Goal: Information Seeking & Learning: Learn about a topic

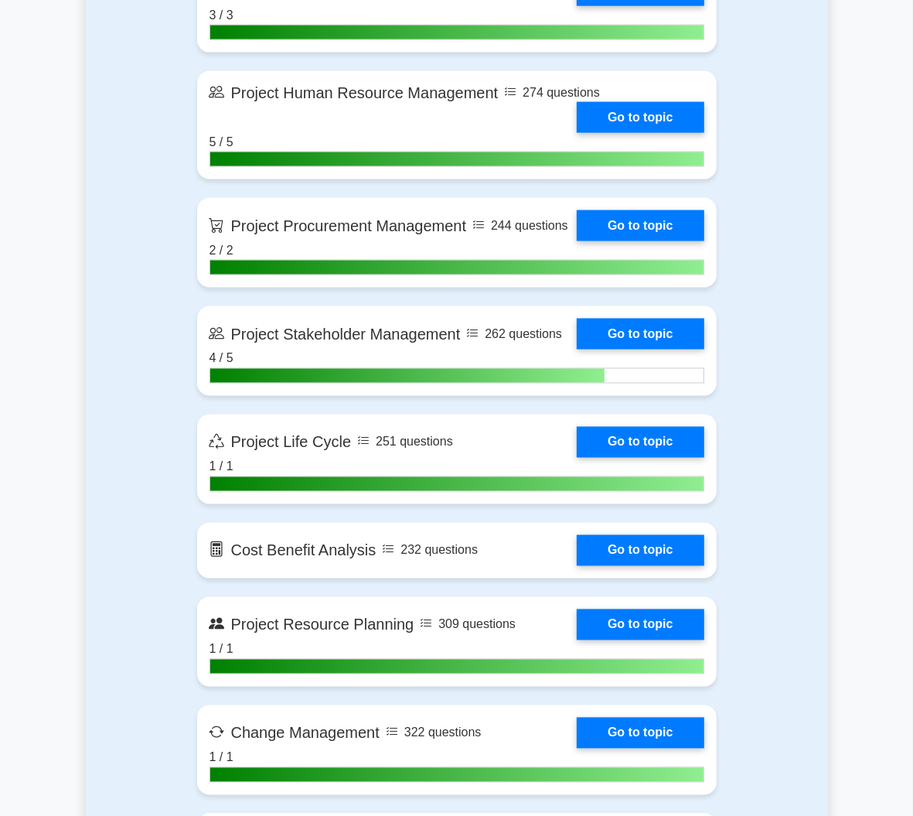
scroll to position [1482, 0]
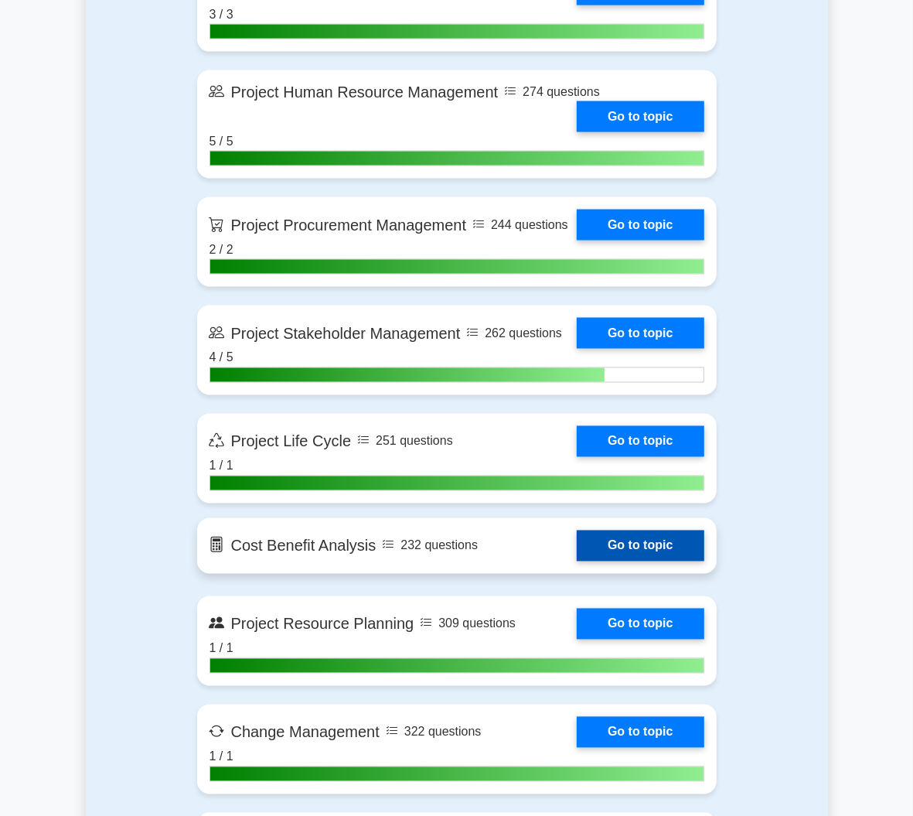
click at [692, 530] on link "Go to topic" at bounding box center [640, 545] width 127 height 31
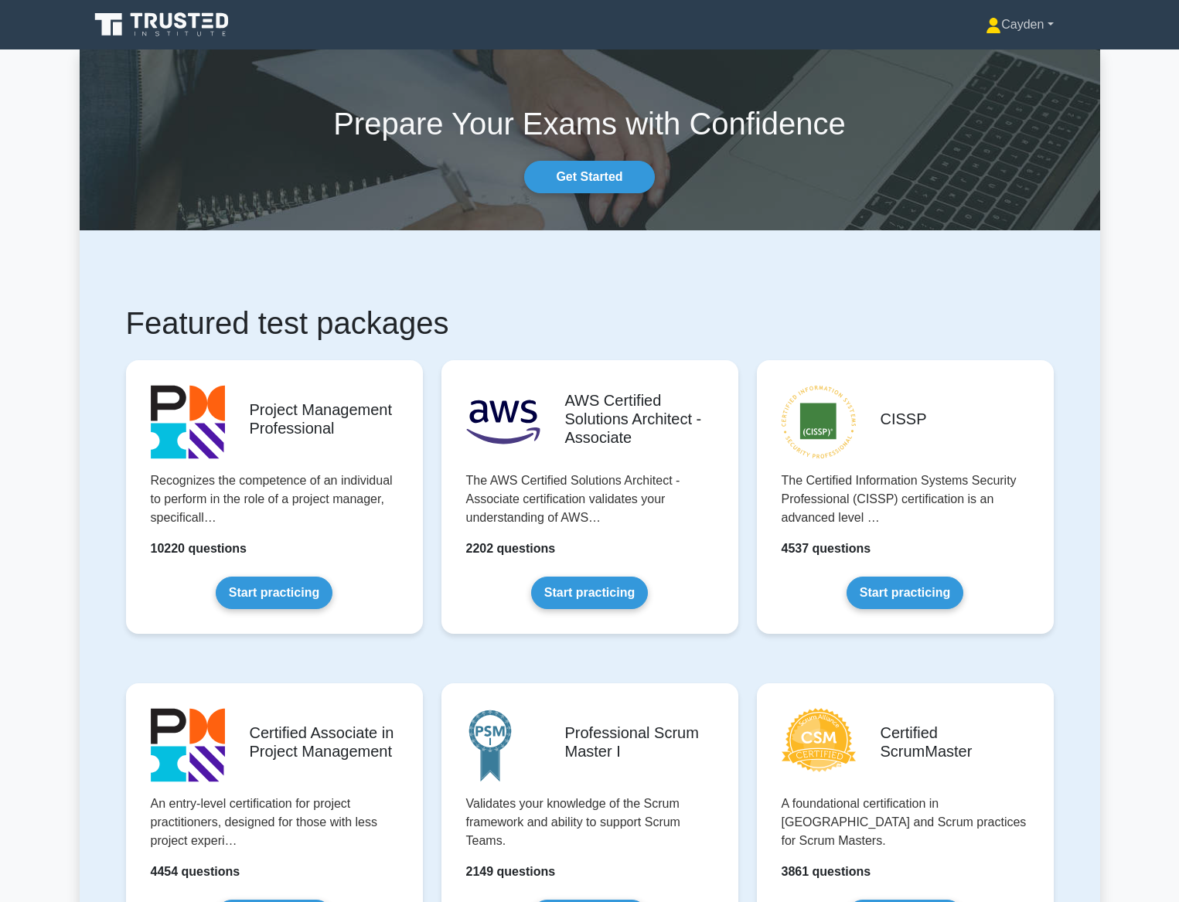
click at [1022, 29] on link "Cayden" at bounding box center [1019, 24] width 141 height 31
click at [1013, 56] on link "Profile" at bounding box center [1010, 61] width 122 height 25
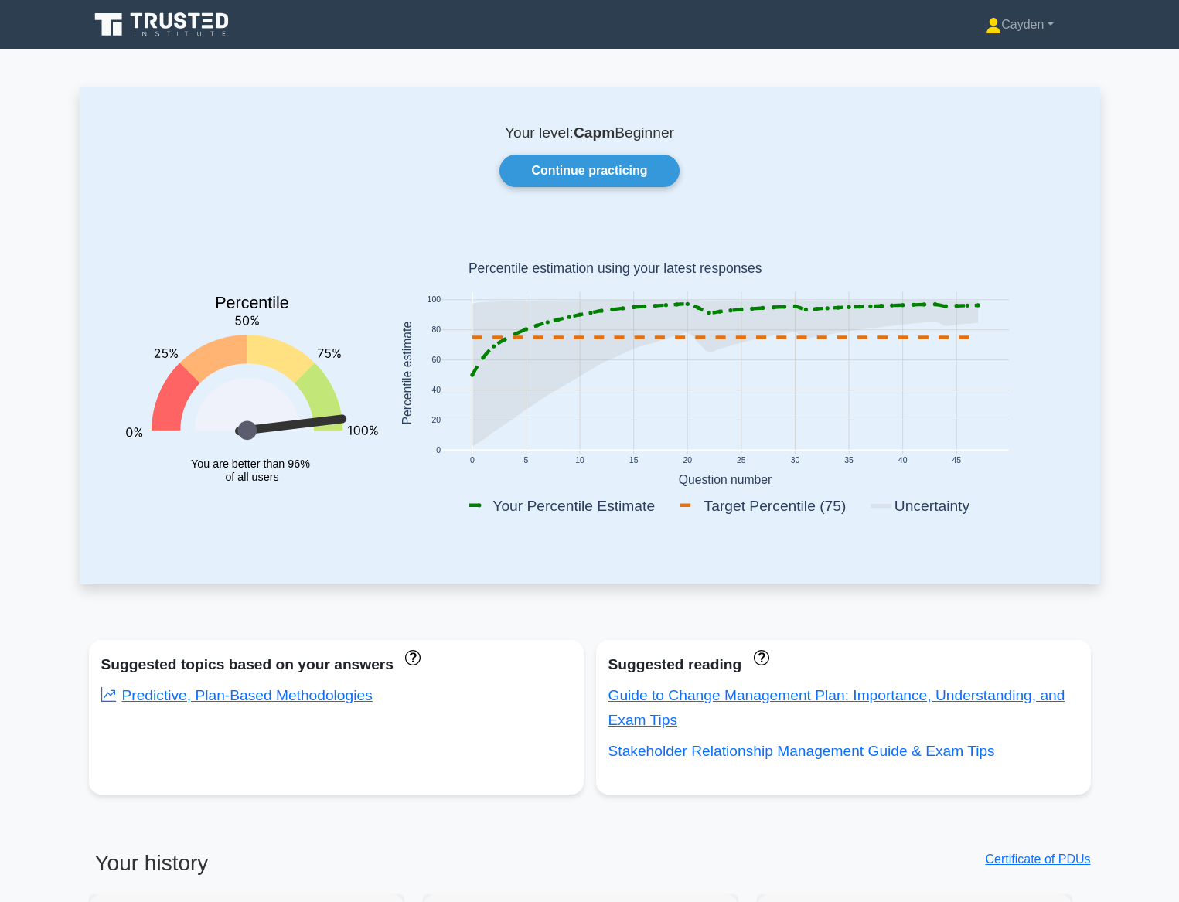
click at [631, 175] on link "Continue practicing" at bounding box center [588, 171] width 179 height 32
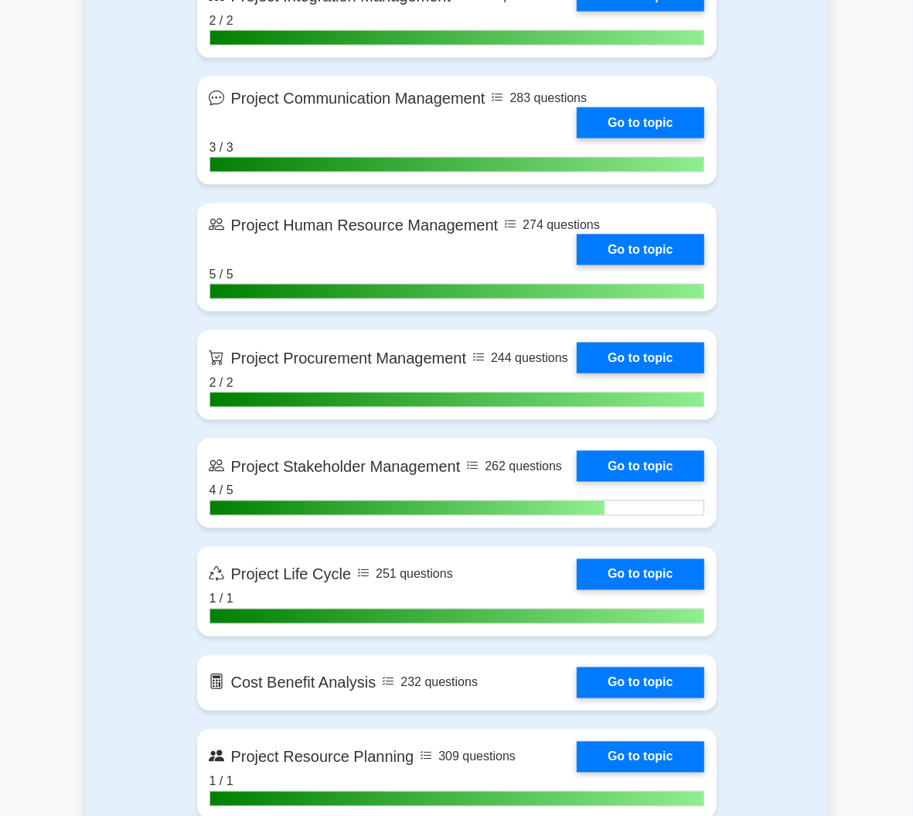
scroll to position [1548, 0]
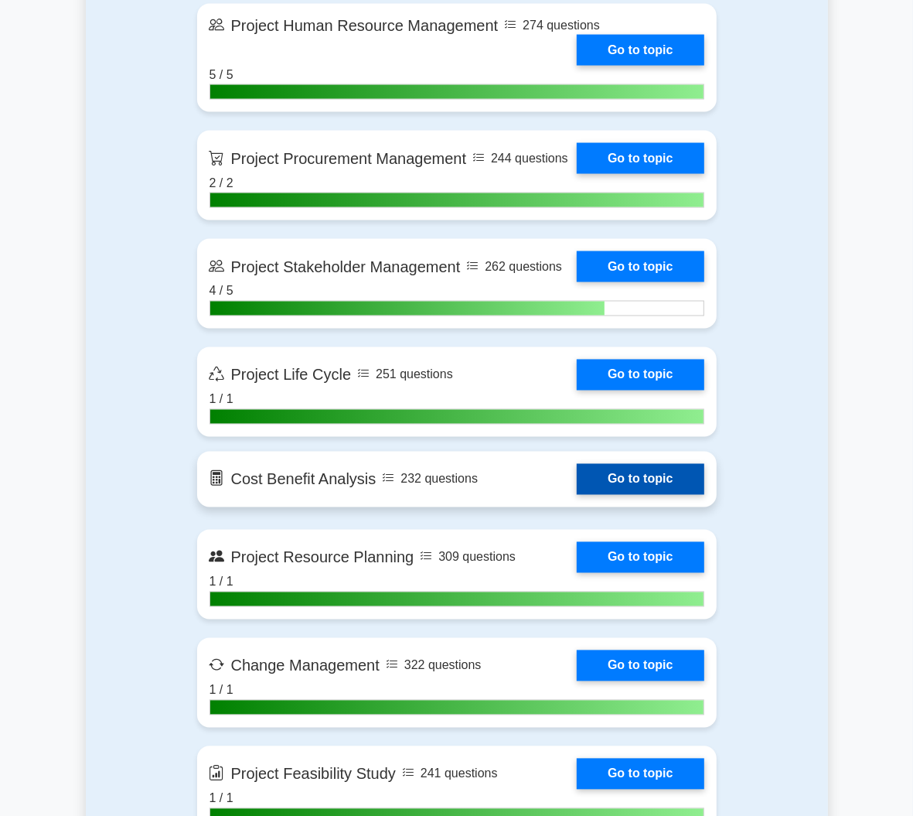
click at [642, 464] on link "Go to topic" at bounding box center [640, 479] width 127 height 31
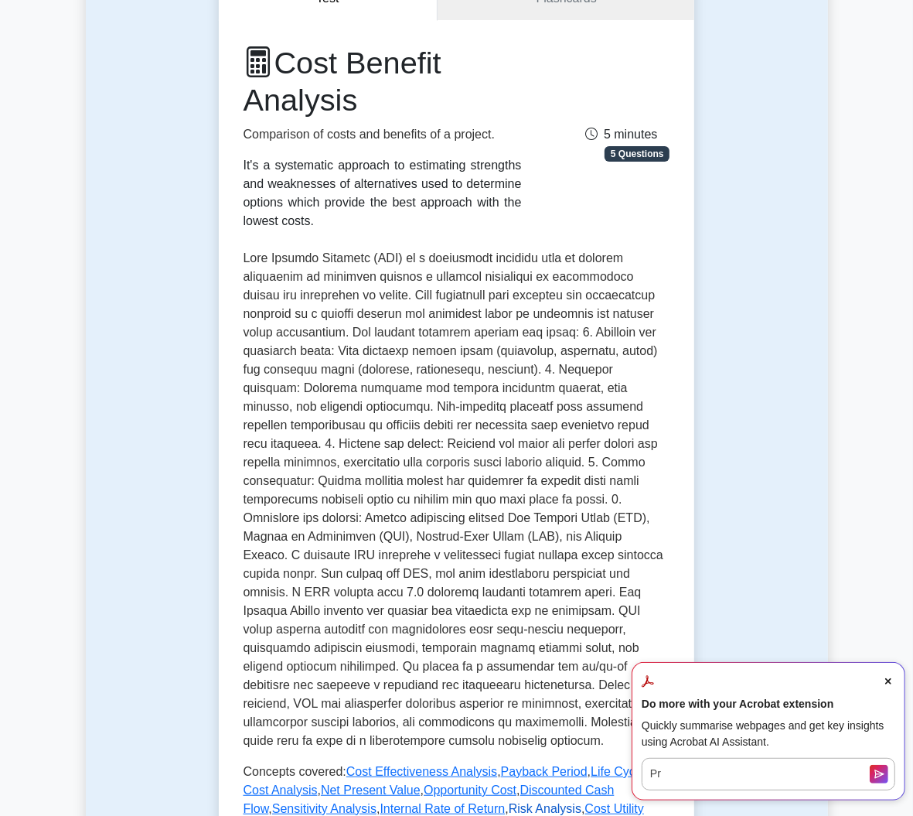
scroll to position [186, 0]
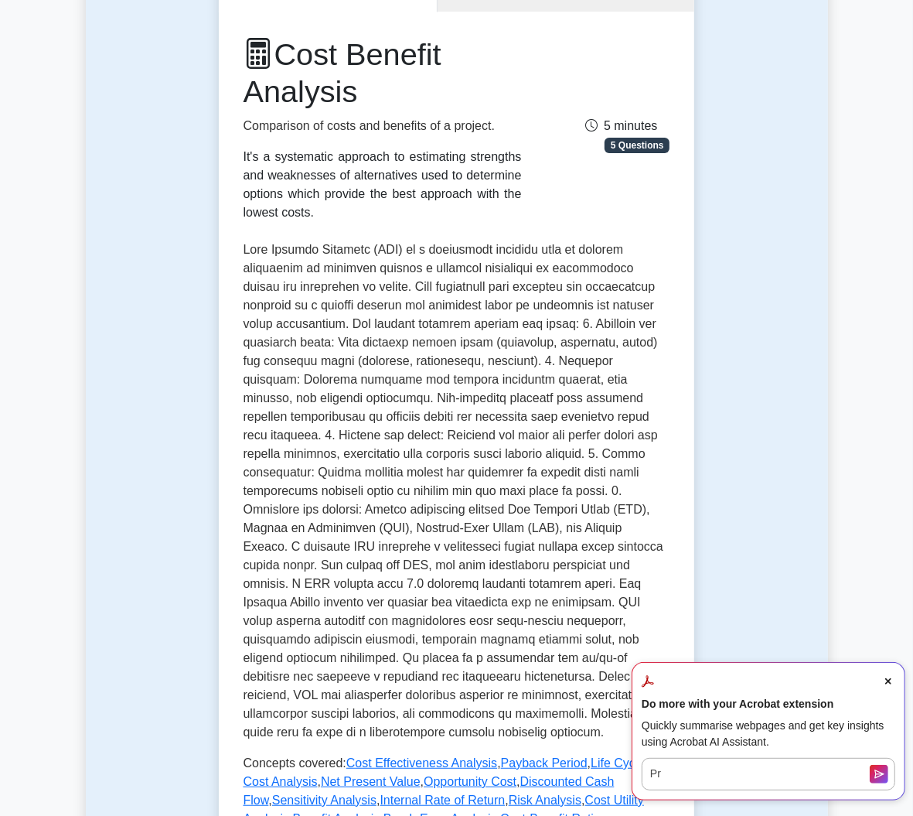
click at [885, 680] on icon "Close Acrobat AI Assistant Dialog" at bounding box center [888, 681] width 6 height 6
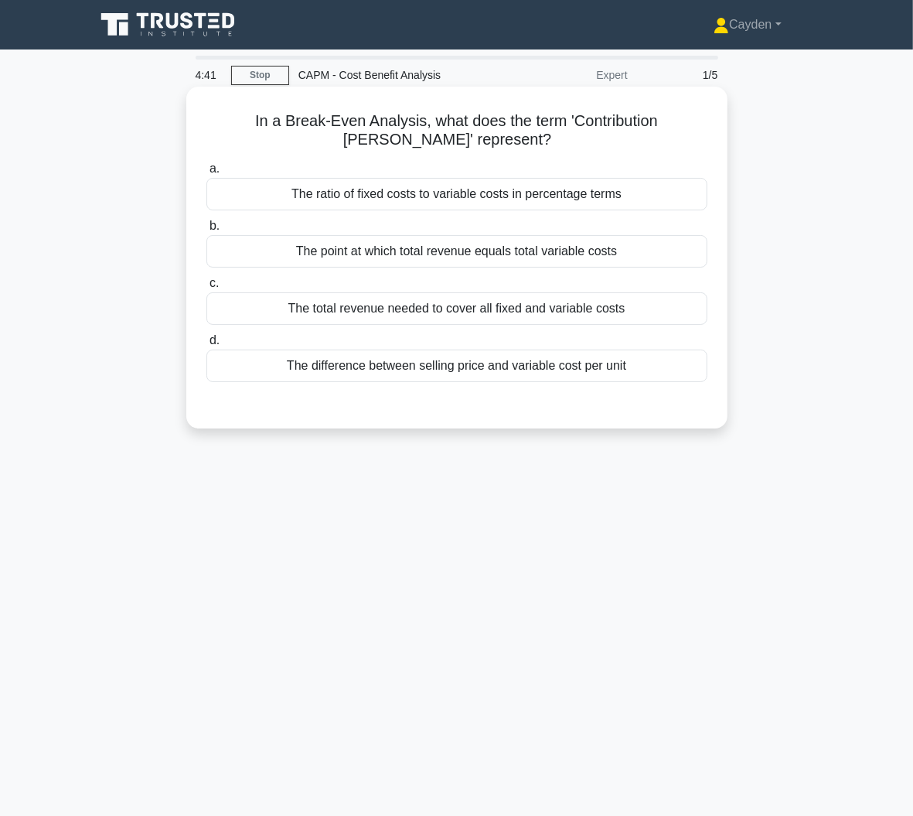
click at [632, 308] on div "The total revenue needed to cover all fixed and variable costs" at bounding box center [456, 308] width 501 height 32
click at [206, 288] on input "c. The total revenue needed to cover all fixed and variable costs" at bounding box center [206, 283] width 0 height 10
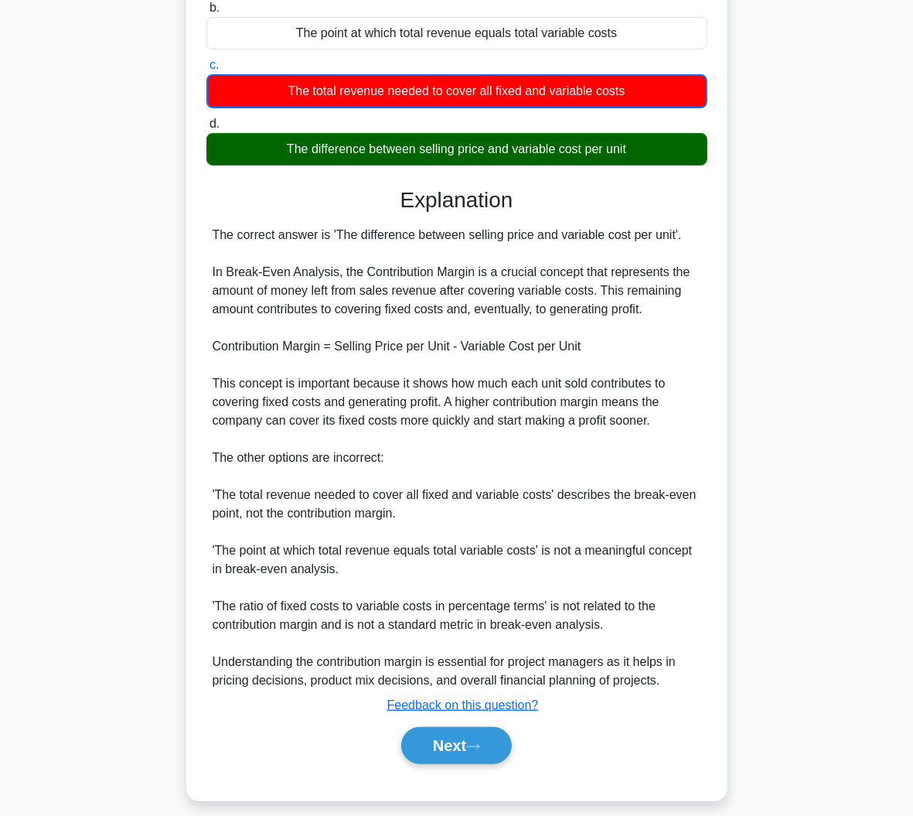
scroll to position [233, 0]
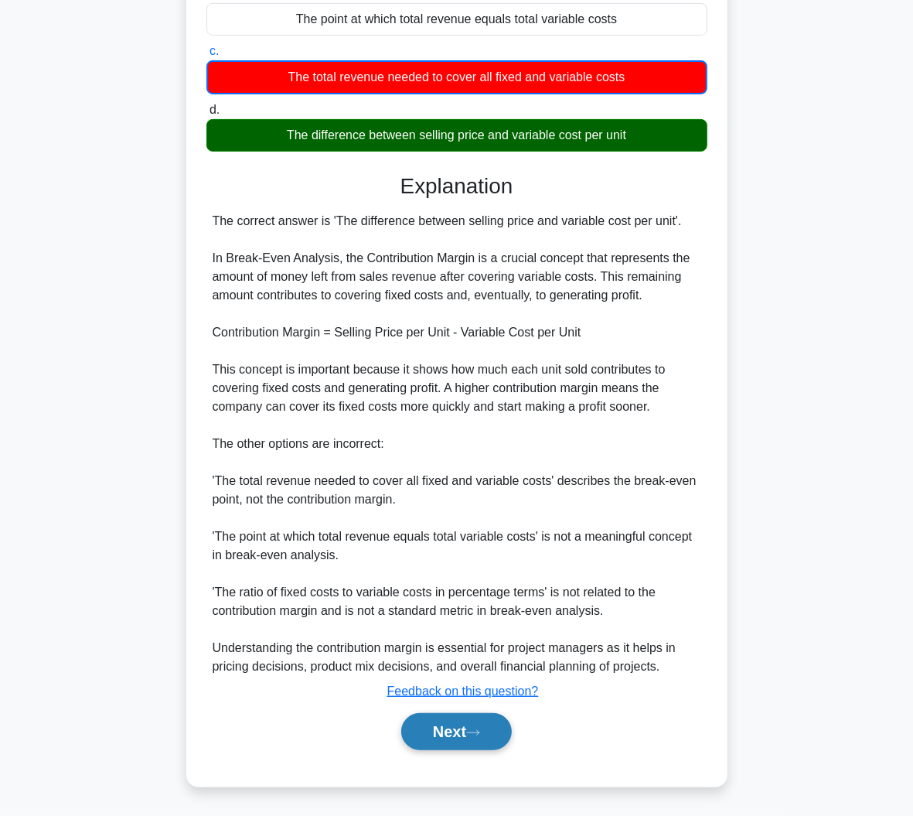
click at [468, 738] on button "Next" at bounding box center [456, 731] width 111 height 37
click at [475, 738] on button "Next" at bounding box center [456, 731] width 111 height 37
click at [456, 721] on button "Next" at bounding box center [456, 731] width 111 height 37
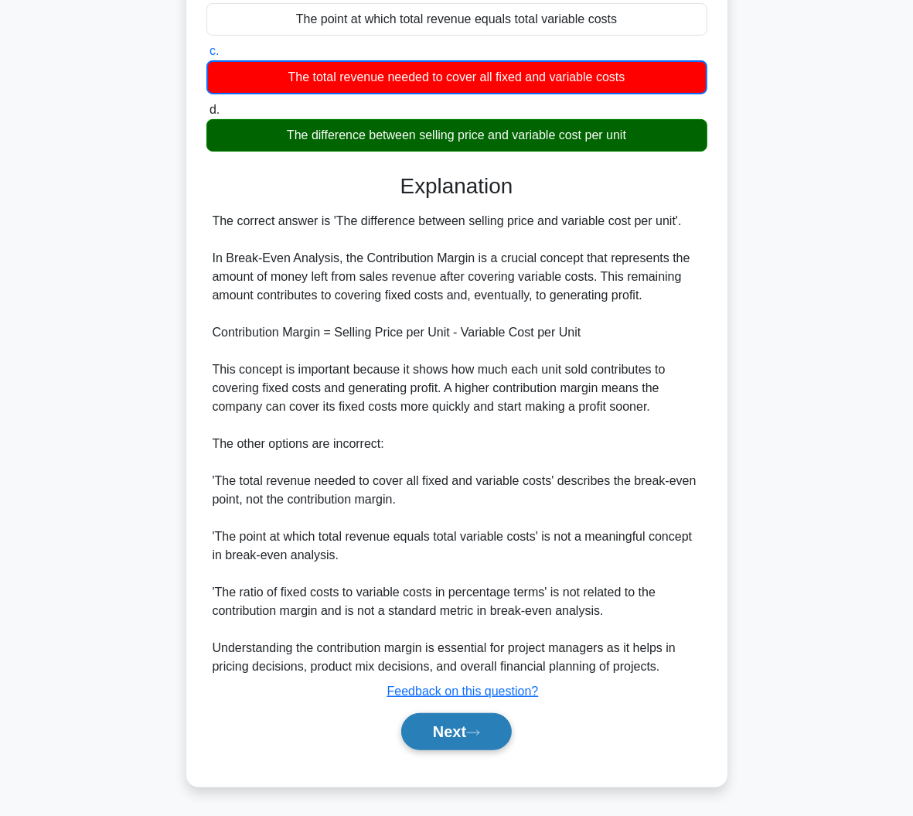
click at [456, 721] on button "Next" at bounding box center [456, 731] width 111 height 37
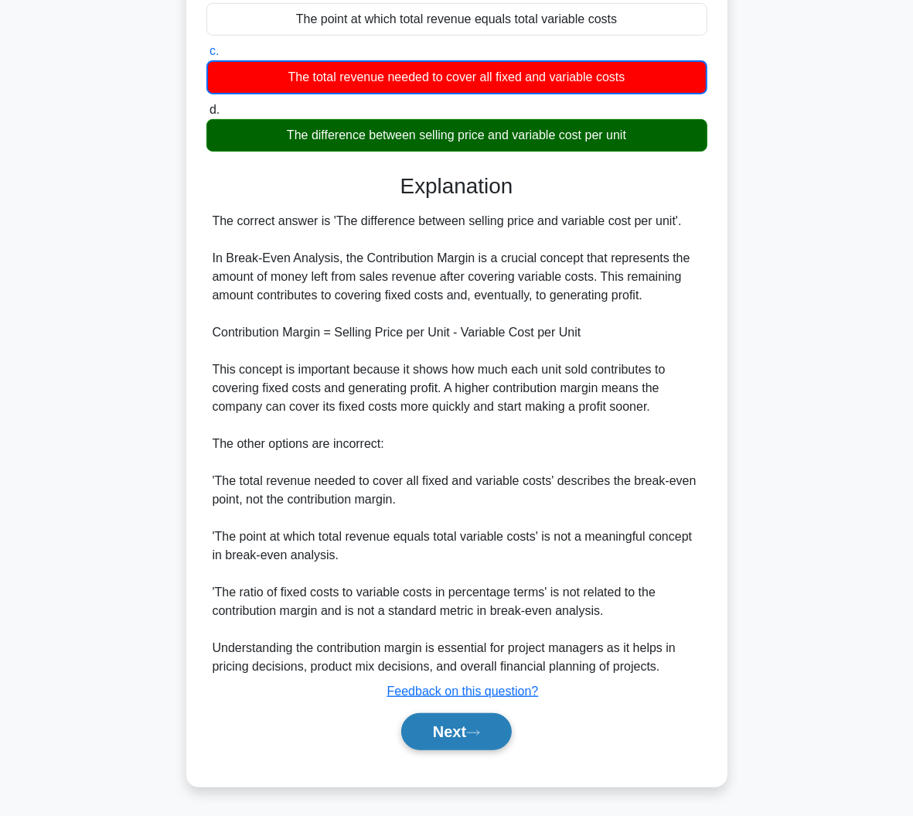
drag, startPoint x: 456, startPoint y: 721, endPoint x: 455, endPoint y: 713, distance: 8.5
click at [456, 720] on button "Next" at bounding box center [456, 731] width 111 height 37
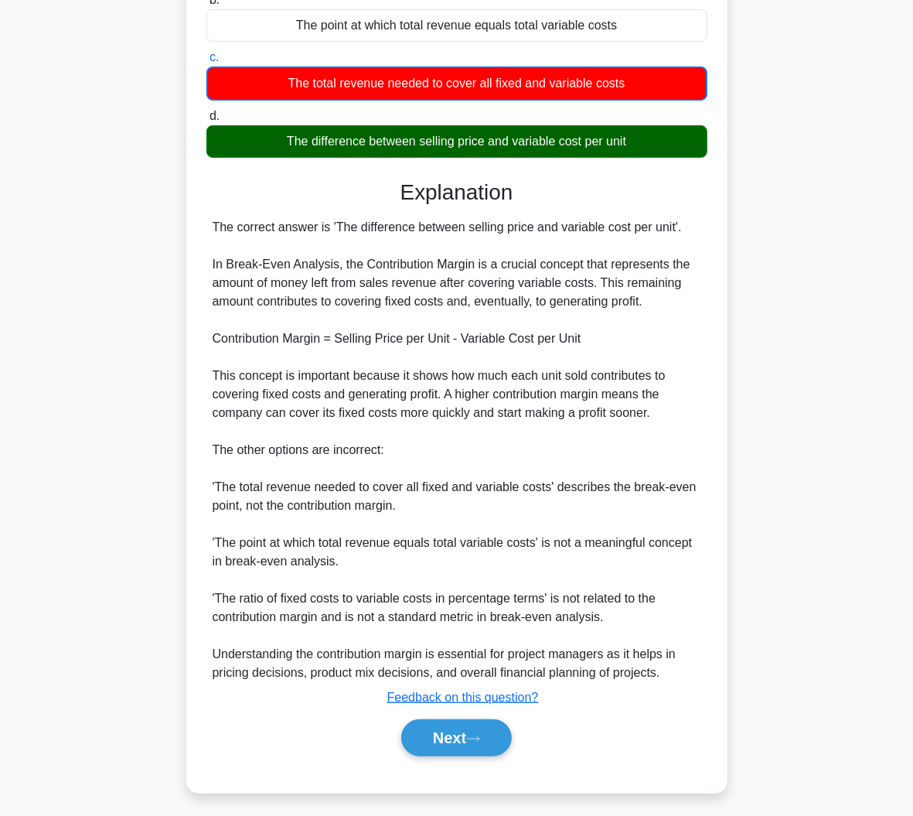
scroll to position [229, 0]
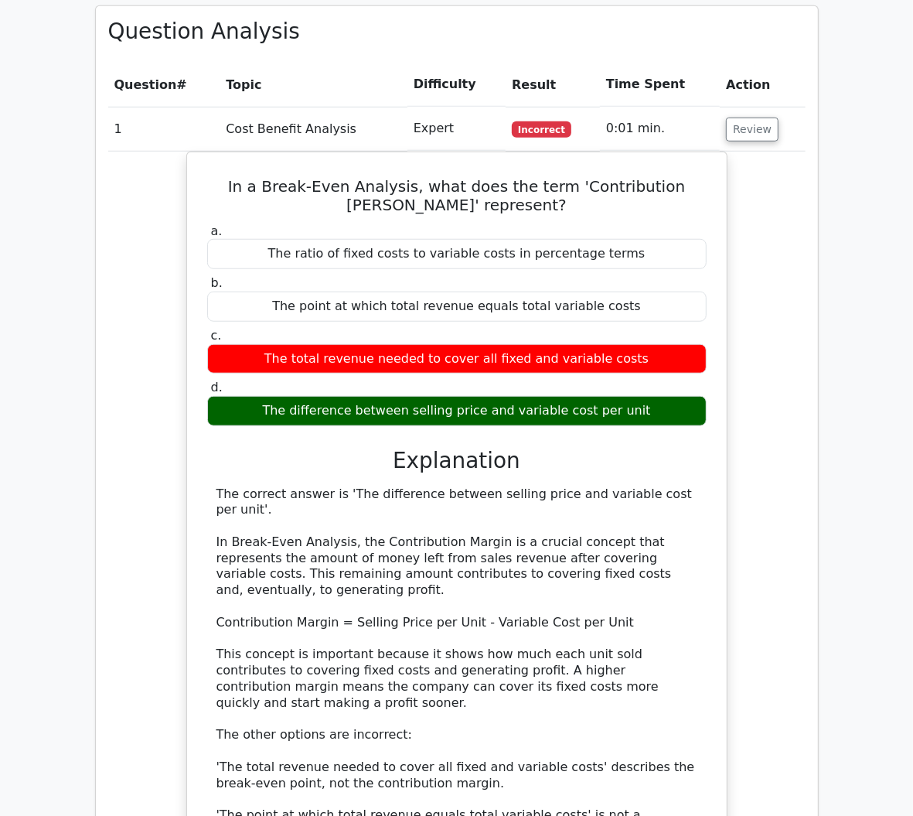
scroll to position [1144, 0]
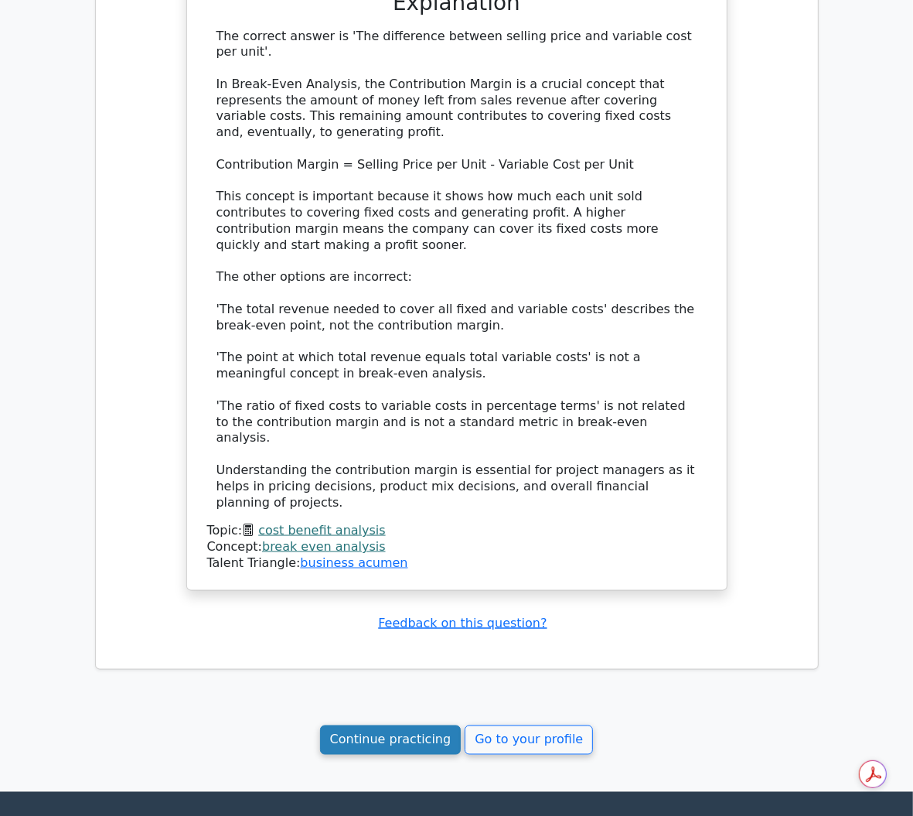
click at [434, 725] on link "Continue practicing" at bounding box center [390, 739] width 141 height 29
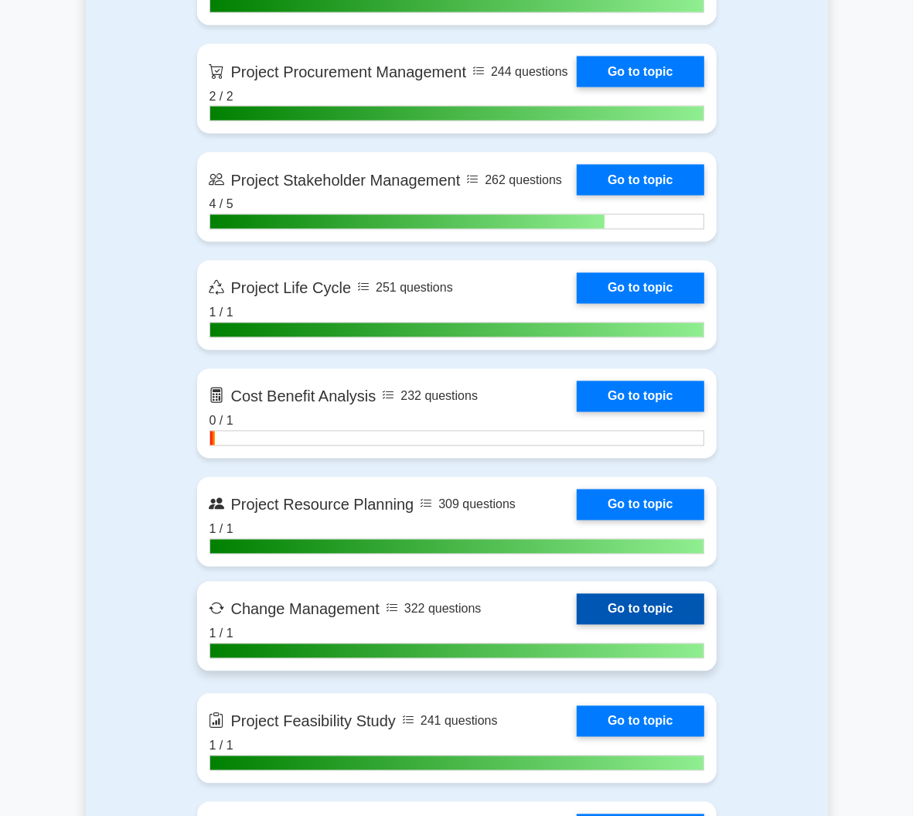
scroll to position [1637, 0]
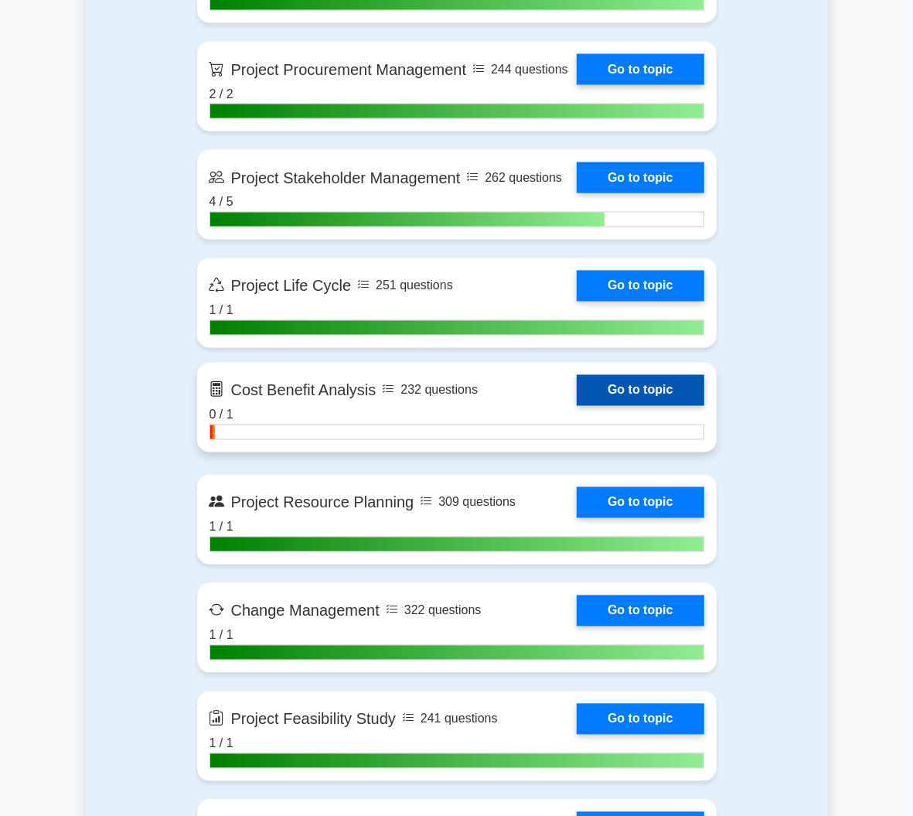
click at [704, 375] on link "Go to topic" at bounding box center [640, 390] width 127 height 31
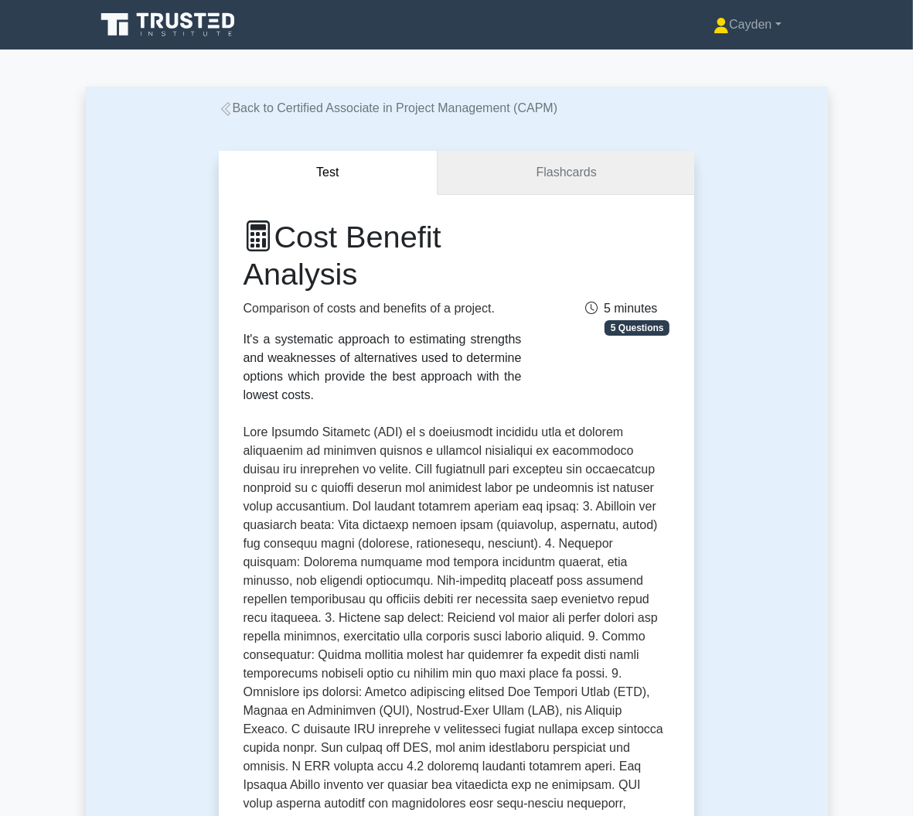
click at [594, 179] on link "Flashcards" at bounding box center [566, 173] width 257 height 44
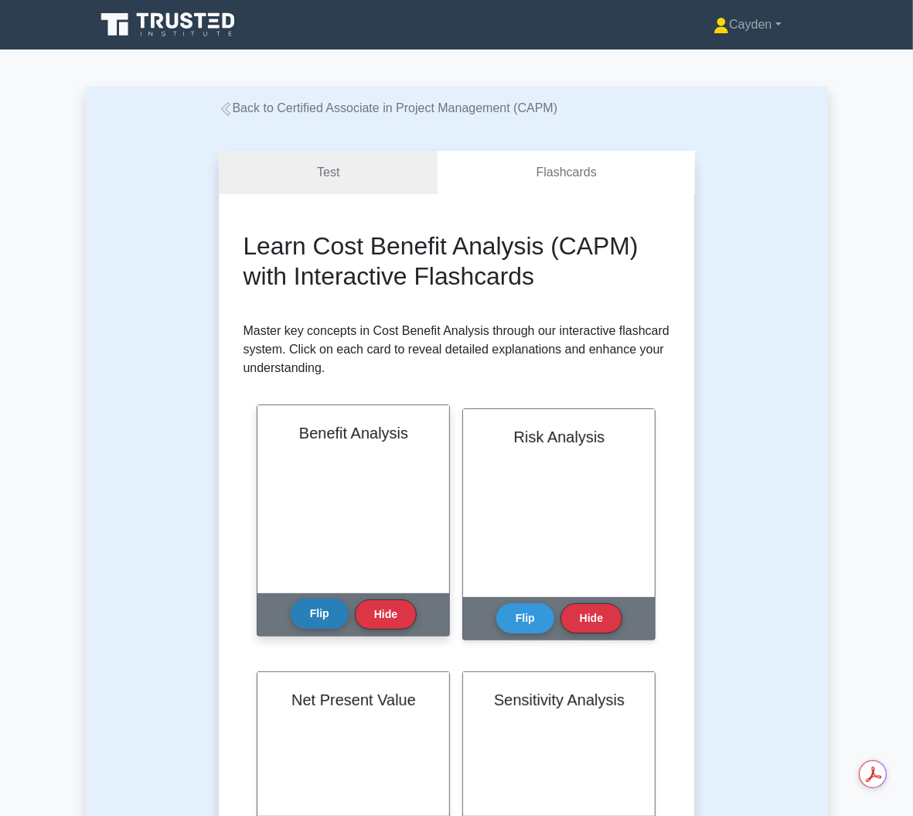
click at [303, 598] on button "Flip" at bounding box center [320, 613] width 58 height 30
